Goal: Go to known website: Access a specific website the user already knows

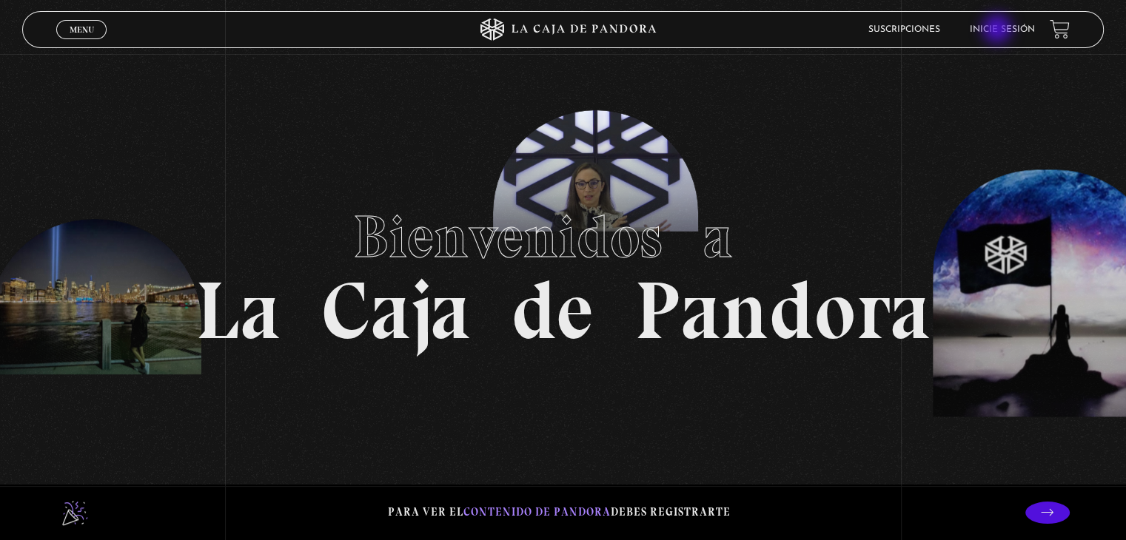
click at [999, 30] on link "Inicie sesión" at bounding box center [1002, 29] width 65 height 9
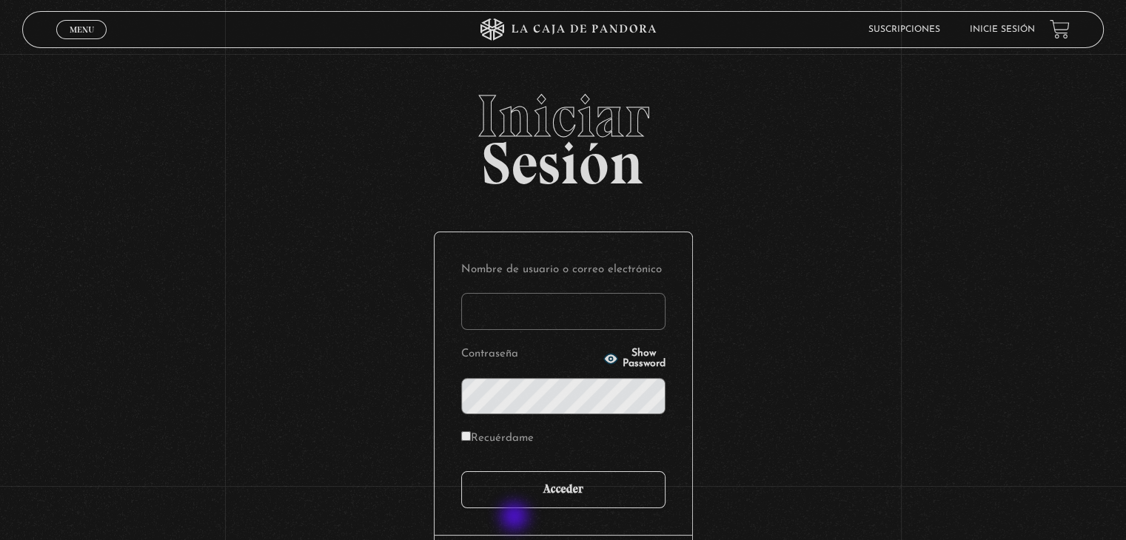
type input "[EMAIL_ADDRESS][DOMAIN_NAME]"
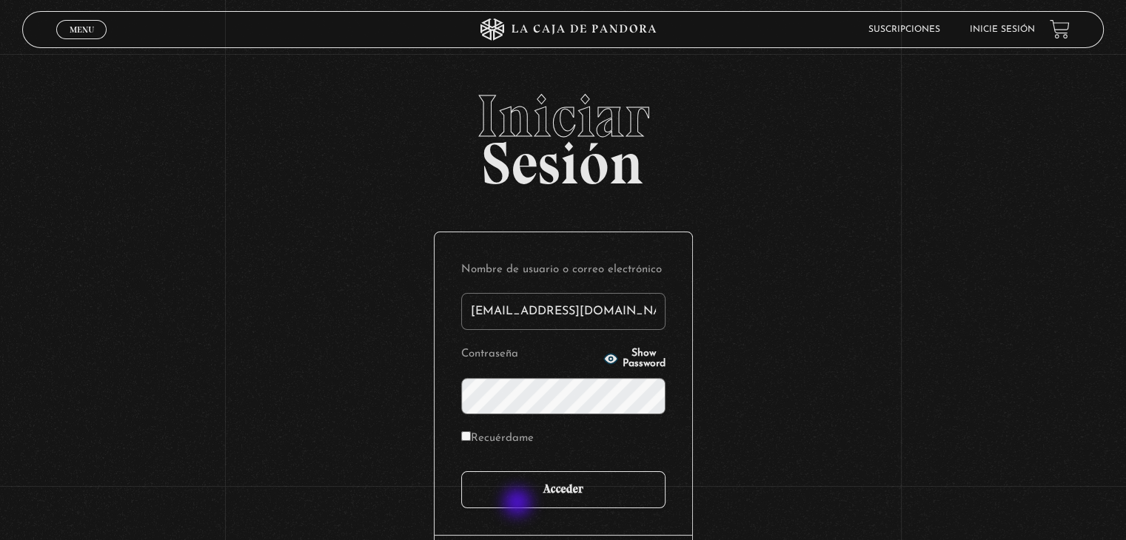
click at [519, 504] on input "Acceder" at bounding box center [563, 489] width 204 height 37
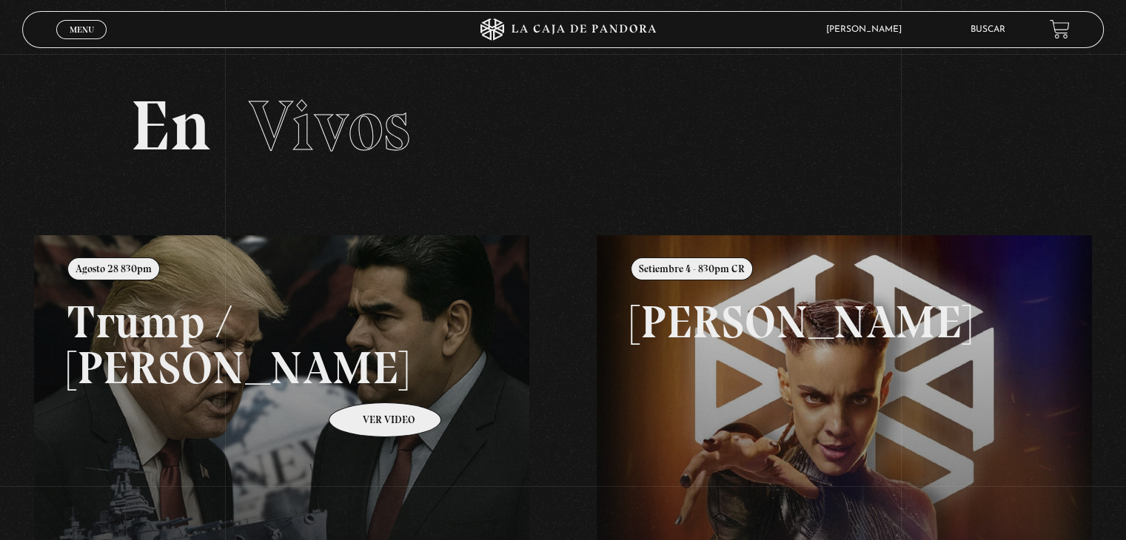
click at [357, 371] on link at bounding box center [597, 505] width 1126 height 540
